Goal: Check status: Check status

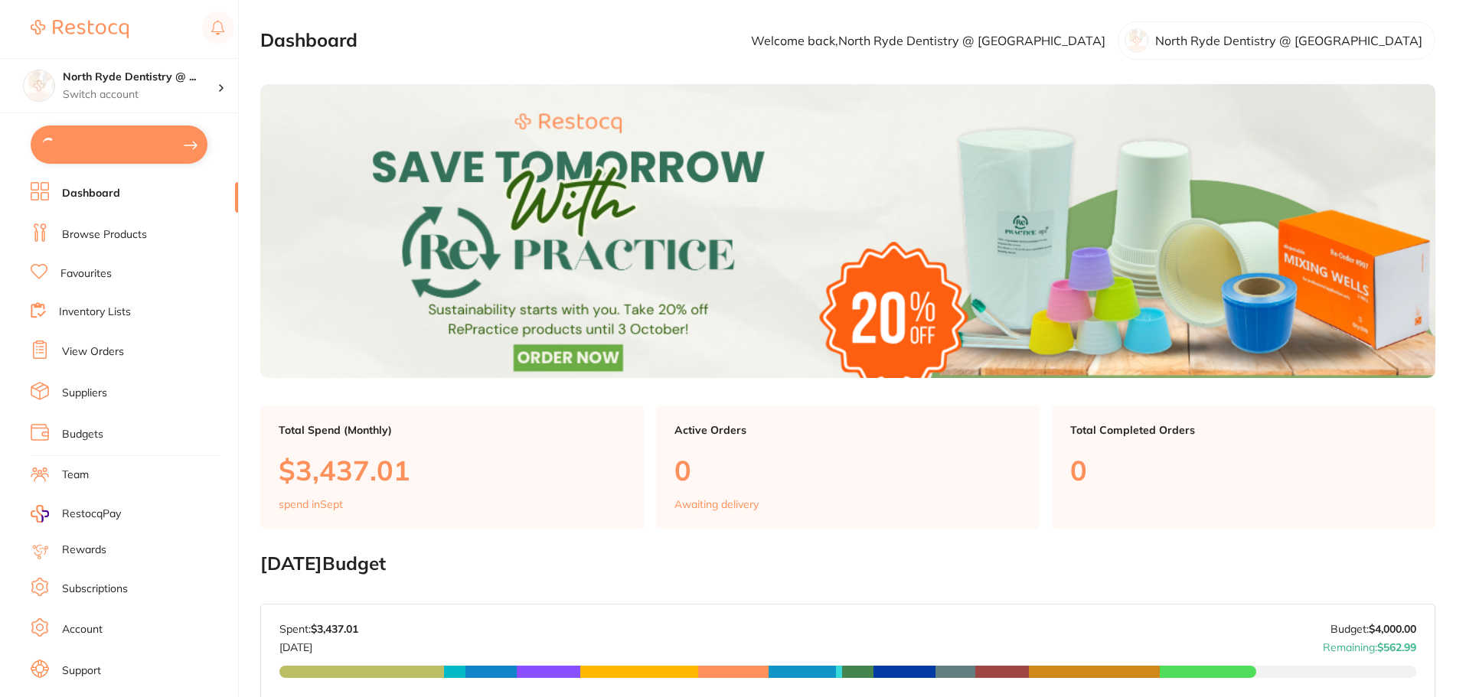
type textarea "Surgery is CLOSED on Wednesdays"
click at [90, 364] on ul "Dashboard Browse Products Favourites Inventory Lists View Orders Suppliers Budg…" at bounding box center [134, 445] width 207 height 528
click at [90, 353] on link "View Orders" at bounding box center [93, 350] width 62 height 15
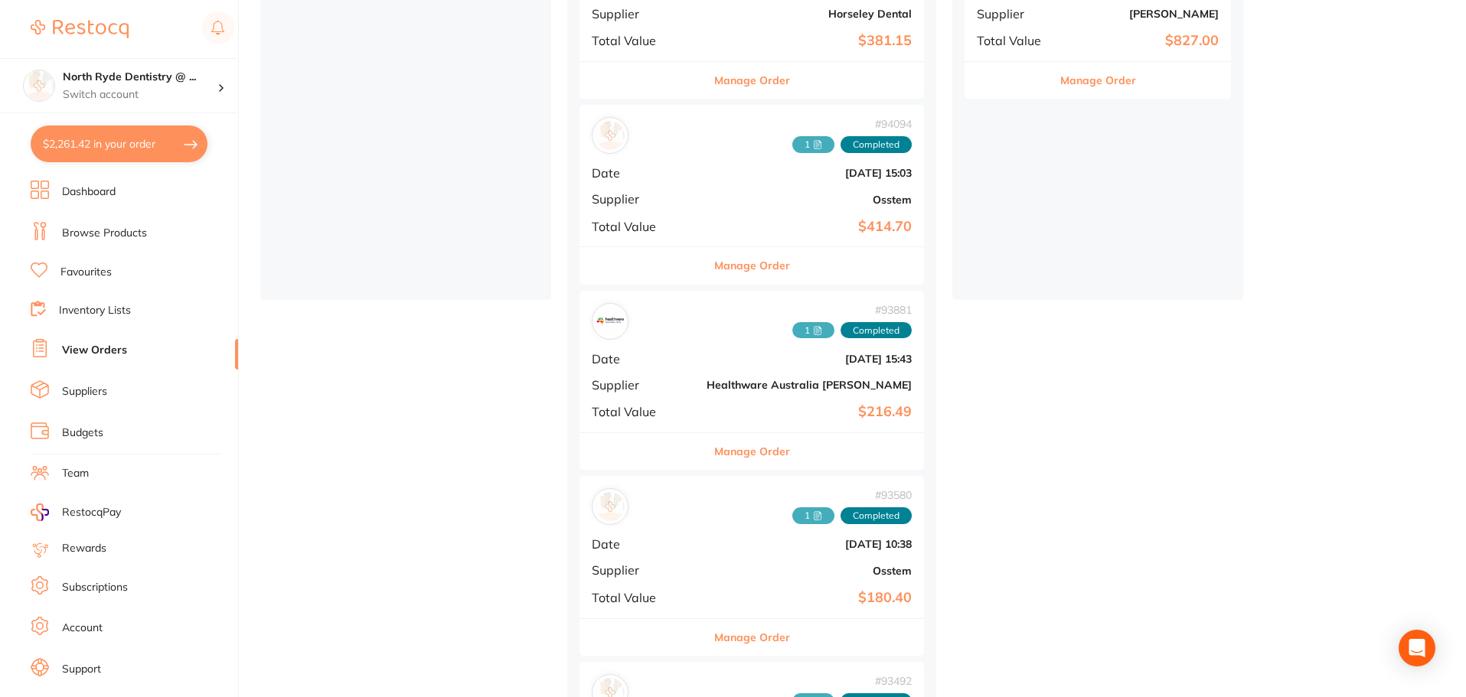
scroll to position [306, 0]
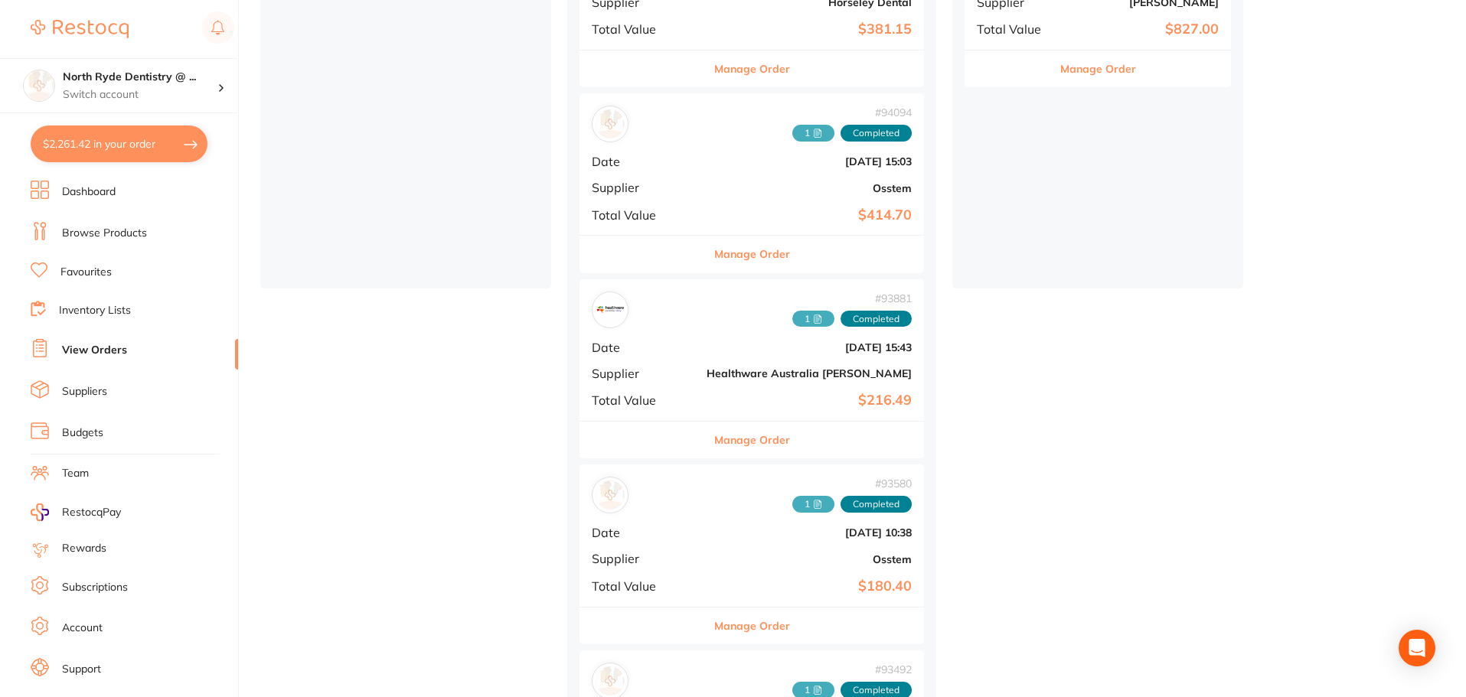
click at [637, 437] on div "Manage Order" at bounding box center [751, 439] width 344 height 37
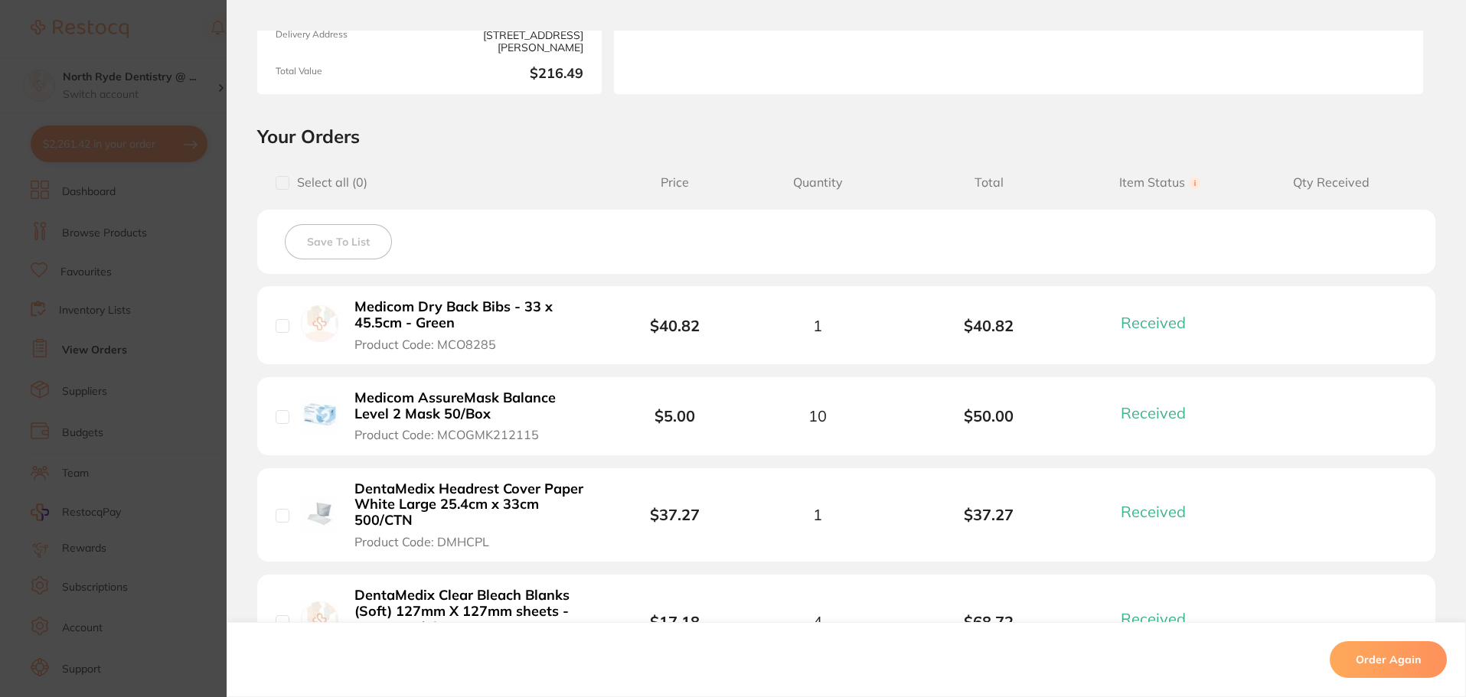
scroll to position [306, 0]
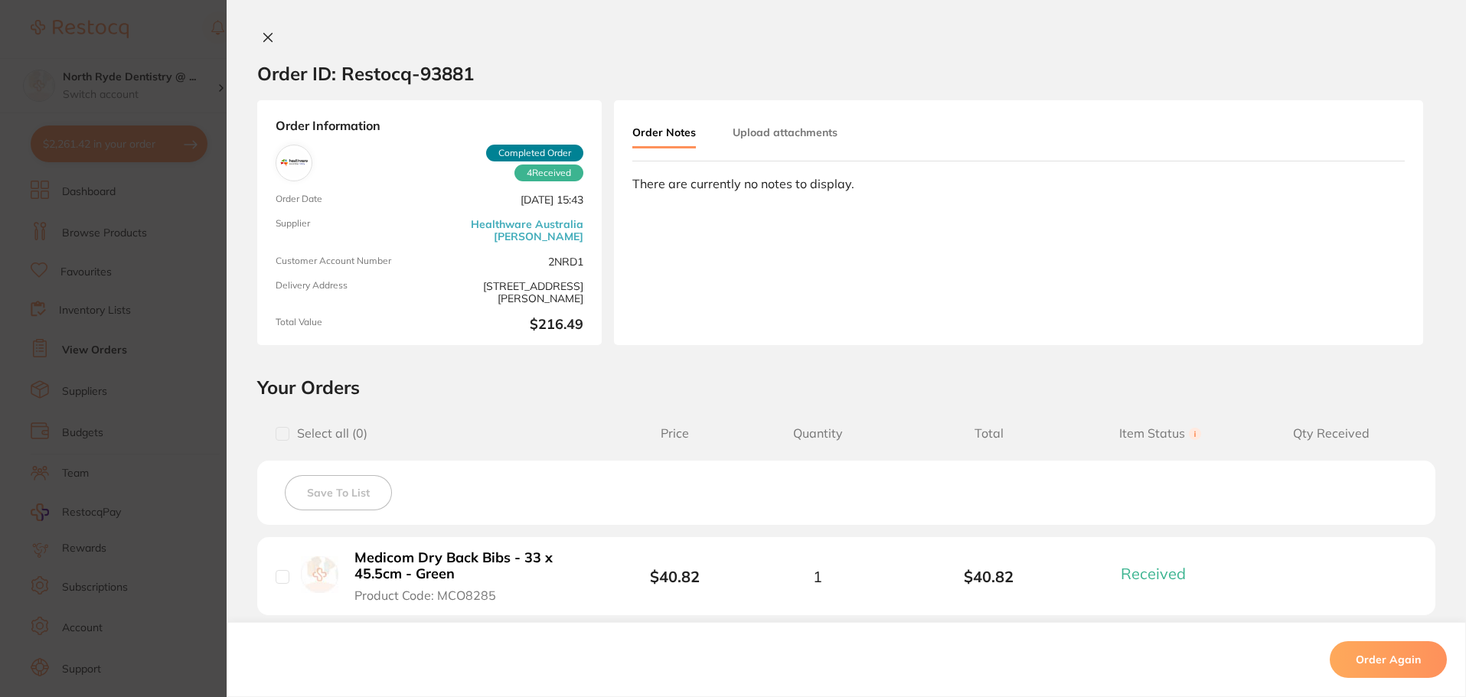
click at [267, 38] on icon at bounding box center [268, 37] width 12 height 12
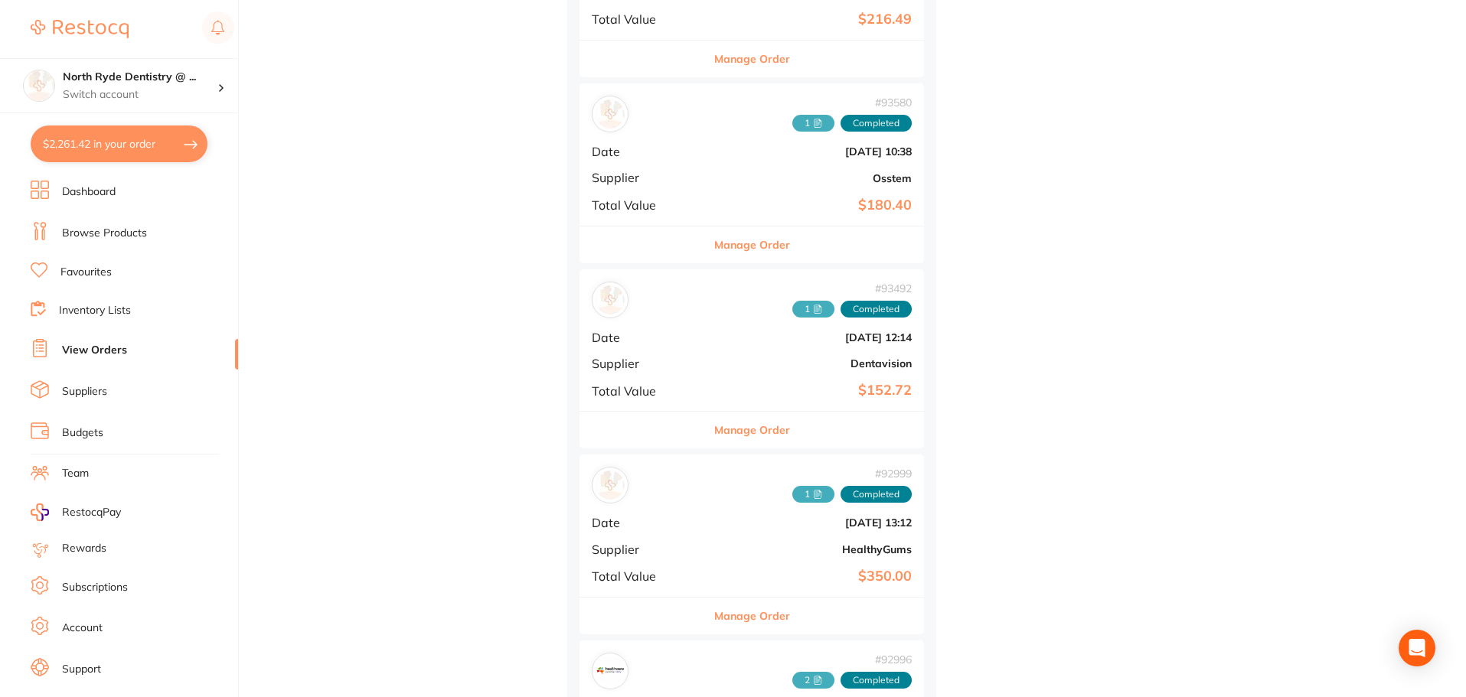
scroll to position [689, 0]
click at [714, 429] on button "Manage Order" at bounding box center [752, 428] width 76 height 37
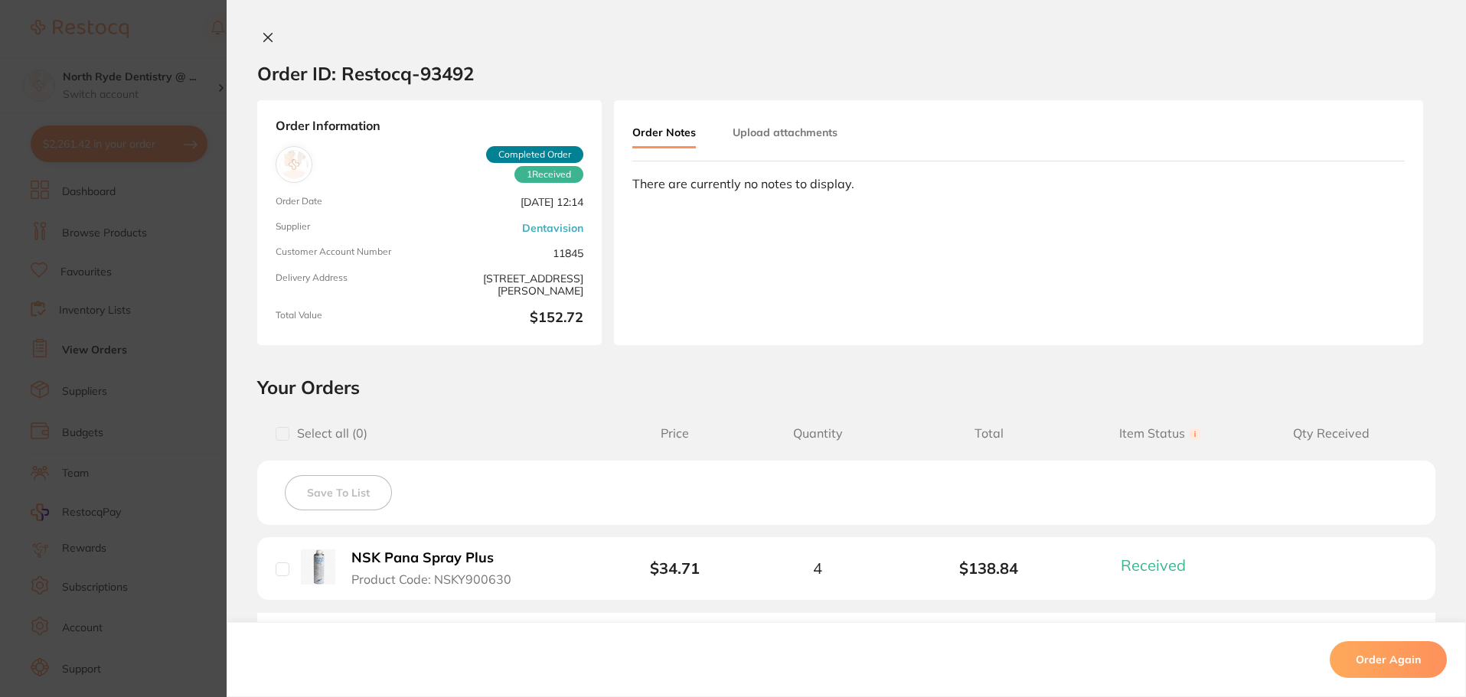
scroll to position [217, 0]
